Goal: Task Accomplishment & Management: Complete application form

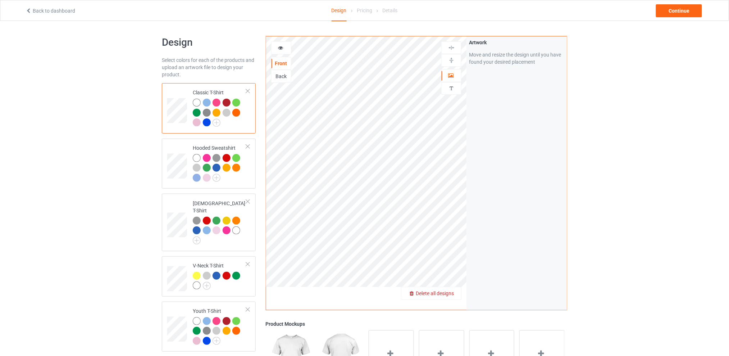
click at [452, 292] on span "Delete all designs" at bounding box center [435, 293] width 38 height 6
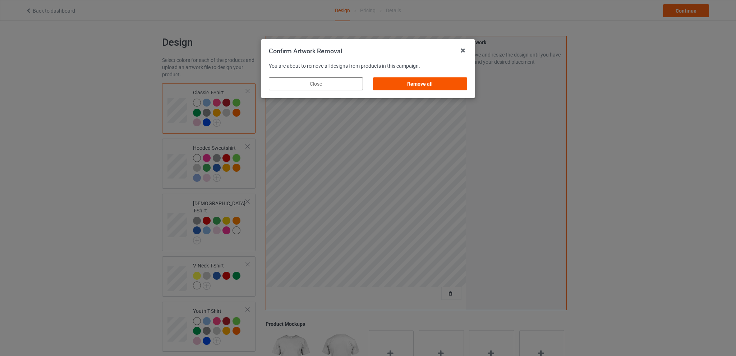
click at [427, 83] on div "Remove all" at bounding box center [420, 83] width 94 height 13
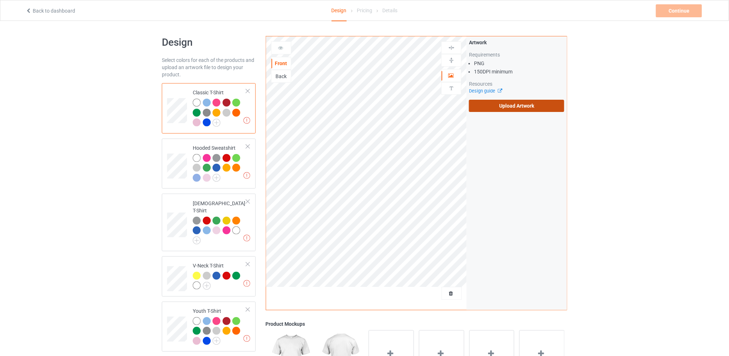
click at [497, 108] on label "Upload Artwork" at bounding box center [516, 106] width 95 height 12
click at [0, 0] on input "Upload Artwork" at bounding box center [0, 0] width 0 height 0
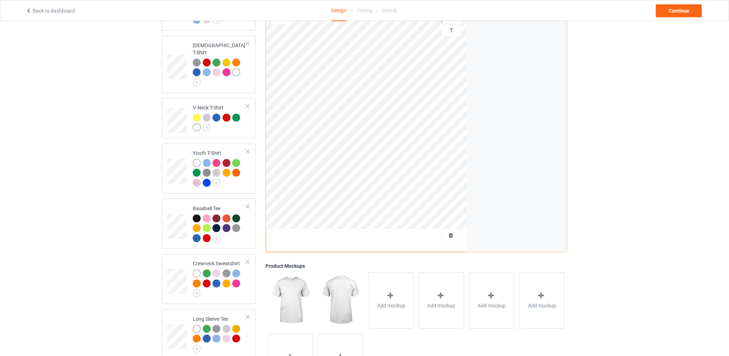
scroll to position [62, 0]
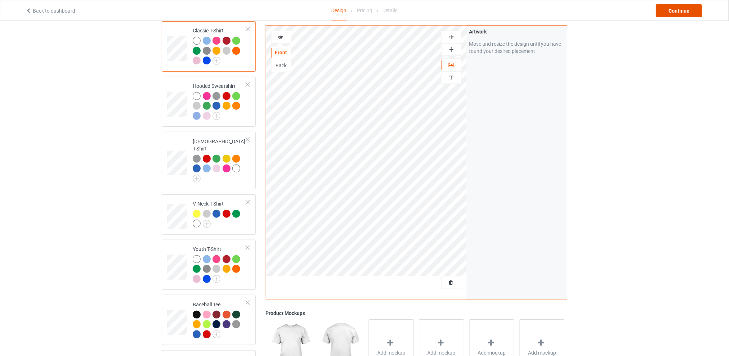
click at [674, 15] on div "Continue" at bounding box center [679, 10] width 46 height 13
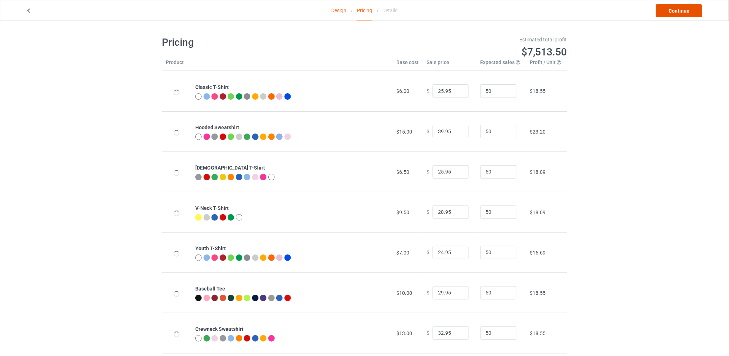
click at [664, 15] on link "Continue" at bounding box center [679, 10] width 46 height 13
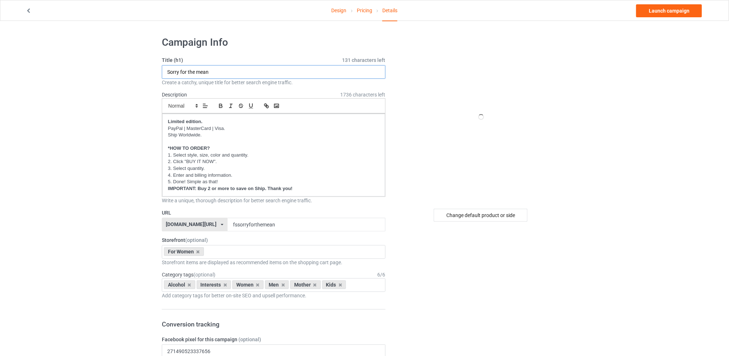
drag, startPoint x: 204, startPoint y: 72, endPoint x: 129, endPoint y: 77, distance: 75.3
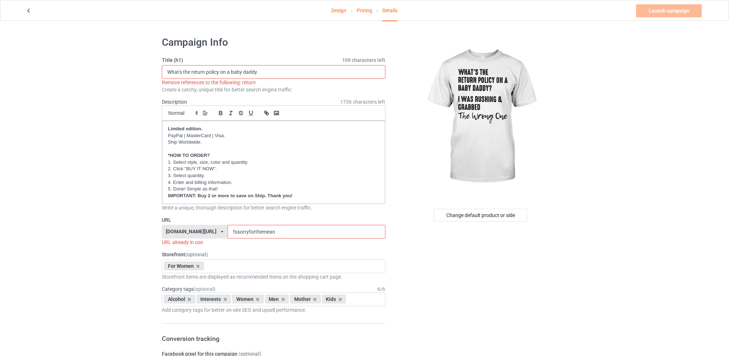
click at [201, 72] on input "What's the return policy on a baby daddy" at bounding box center [274, 72] width 224 height 14
click at [209, 90] on div "Create a catchy, unique title for better search engine traffic." at bounding box center [274, 89] width 224 height 7
click at [191, 82] on div "Remove references to the following: return" at bounding box center [274, 82] width 224 height 7
click at [196, 71] on input "What's the return policy on a baby daddy" at bounding box center [274, 72] width 224 height 14
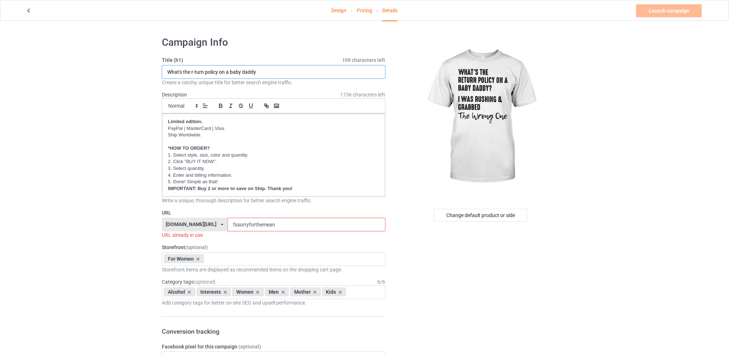
type input "What's the r-turn policy on a baby daddy"
drag, startPoint x: 295, startPoint y: 220, endPoint x: 223, endPoint y: 221, distance: 72.3
click at [223, 221] on div "[DOMAIN_NAME][URL] [DOMAIN_NAME][URL] [DOMAIN_NAME][URL] [DOMAIN_NAME][URL] 5d7…" at bounding box center [274, 225] width 224 height 14
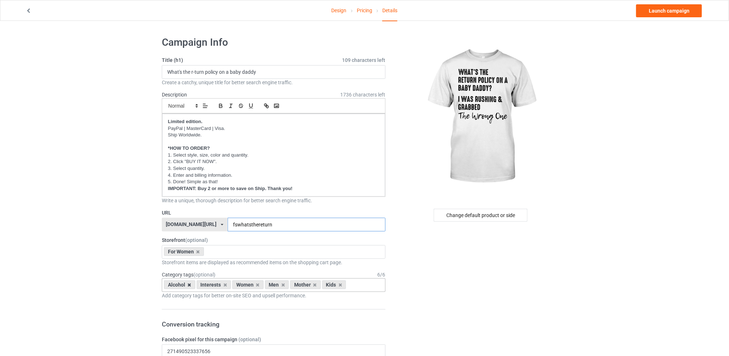
type input "fswhatsthereturn"
click at [190, 285] on icon at bounding box center [190, 284] width 4 height 5
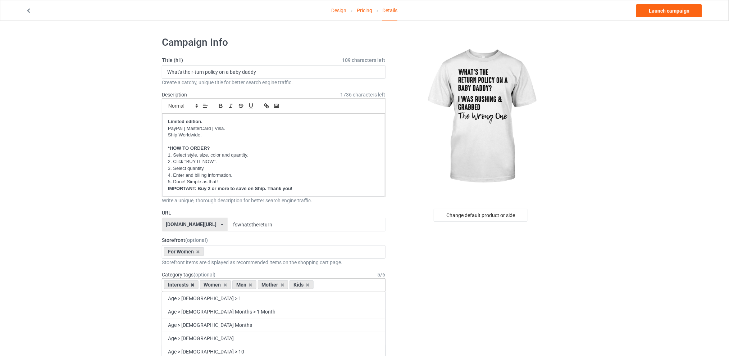
click at [193, 285] on icon at bounding box center [193, 284] width 4 height 5
click at [216, 285] on icon at bounding box center [215, 284] width 4 height 5
click at [220, 284] on icon at bounding box center [221, 284] width 4 height 5
click at [215, 285] on icon at bounding box center [215, 284] width 4 height 5
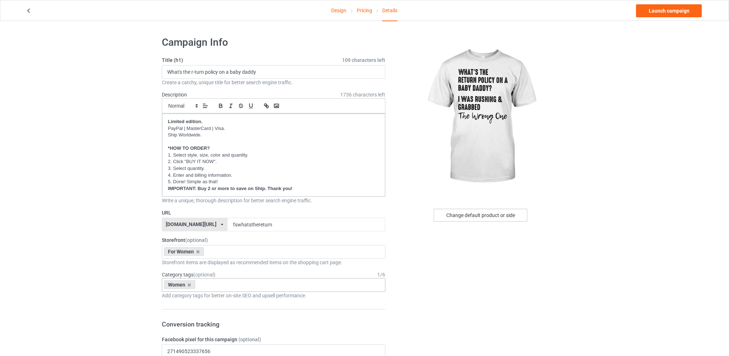
click at [483, 213] on div "Change default product or side" at bounding box center [481, 215] width 94 height 13
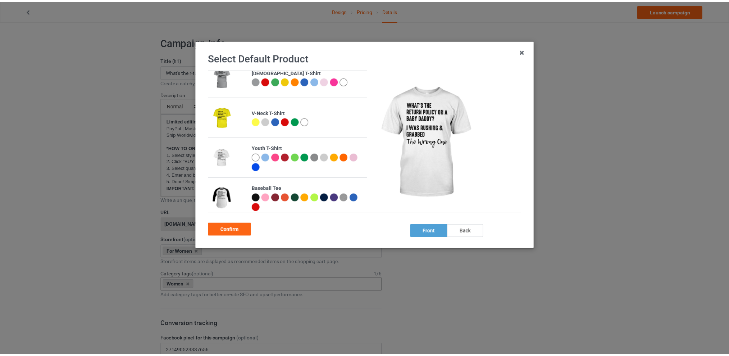
scroll to position [144, 0]
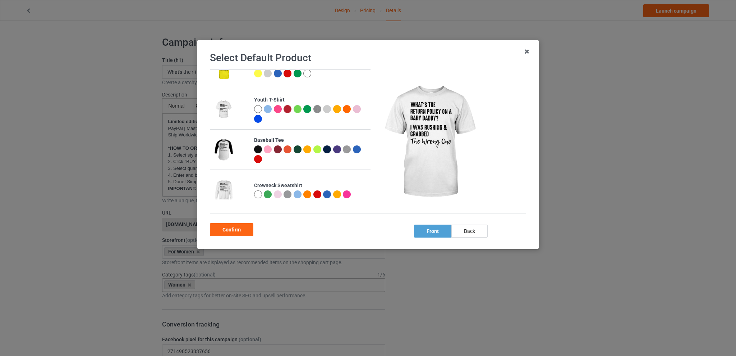
click at [275, 193] on div at bounding box center [278, 194] width 8 height 8
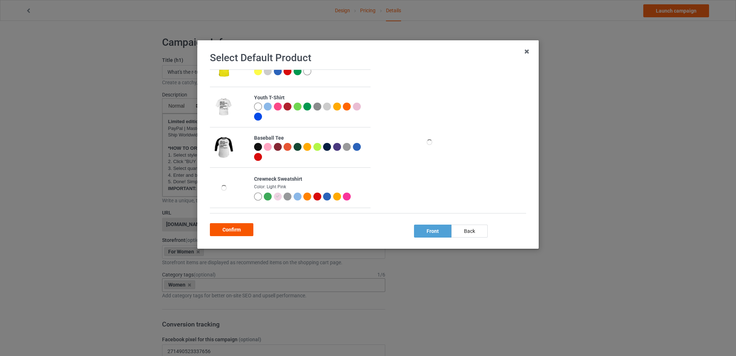
click at [220, 228] on div "Confirm" at bounding box center [232, 229] width 44 height 13
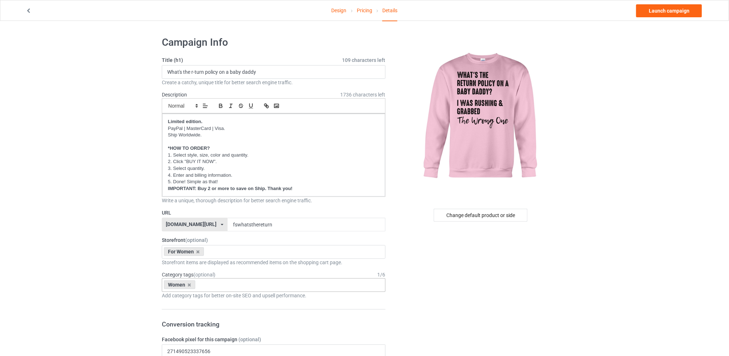
click at [680, 8] on link "Launch campaign" at bounding box center [669, 10] width 66 height 13
